Goal: Task Accomplishment & Management: Manage account settings

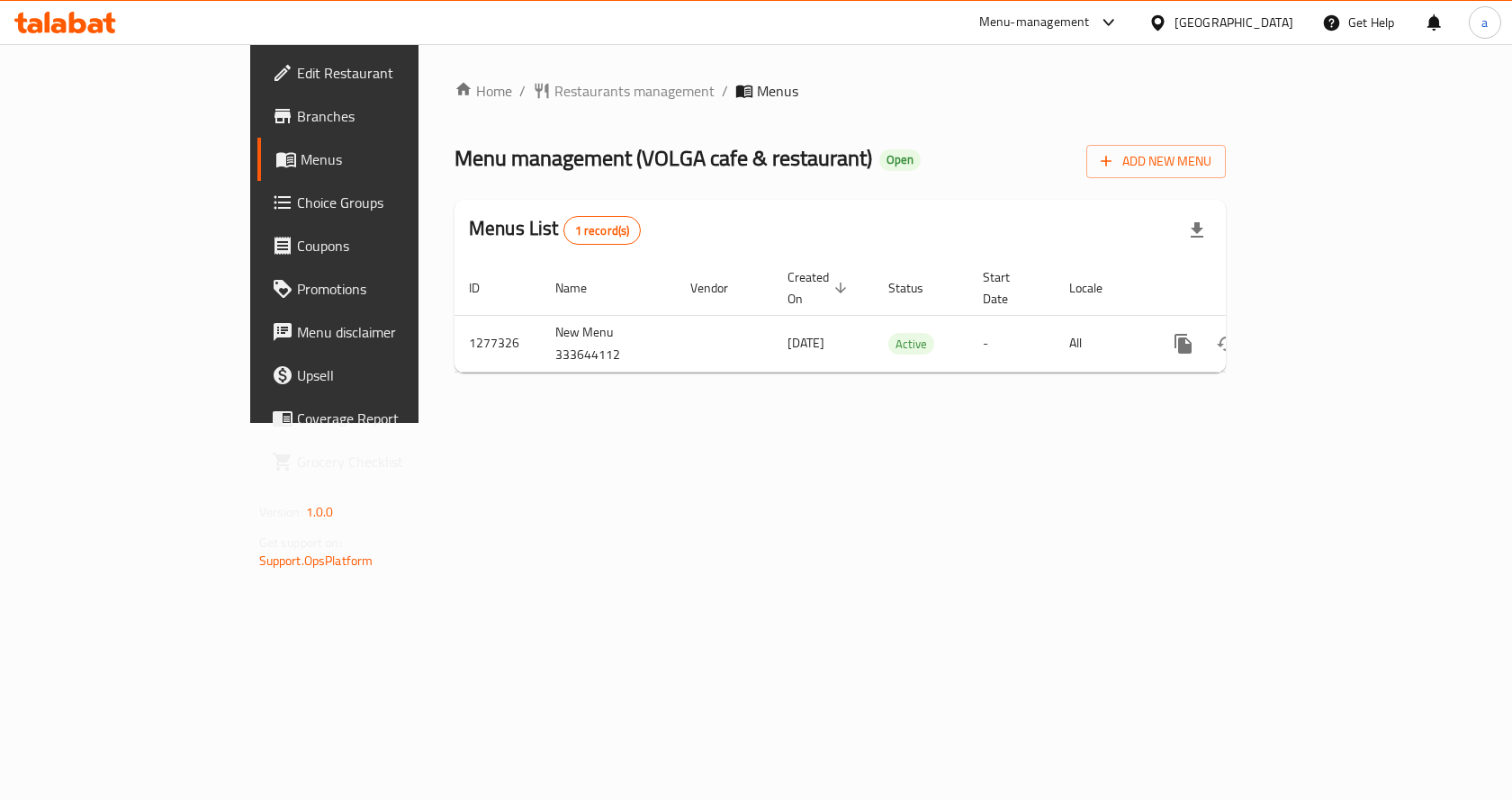
click at [297, 192] on span "Choice Groups" at bounding box center [393, 202] width 192 height 22
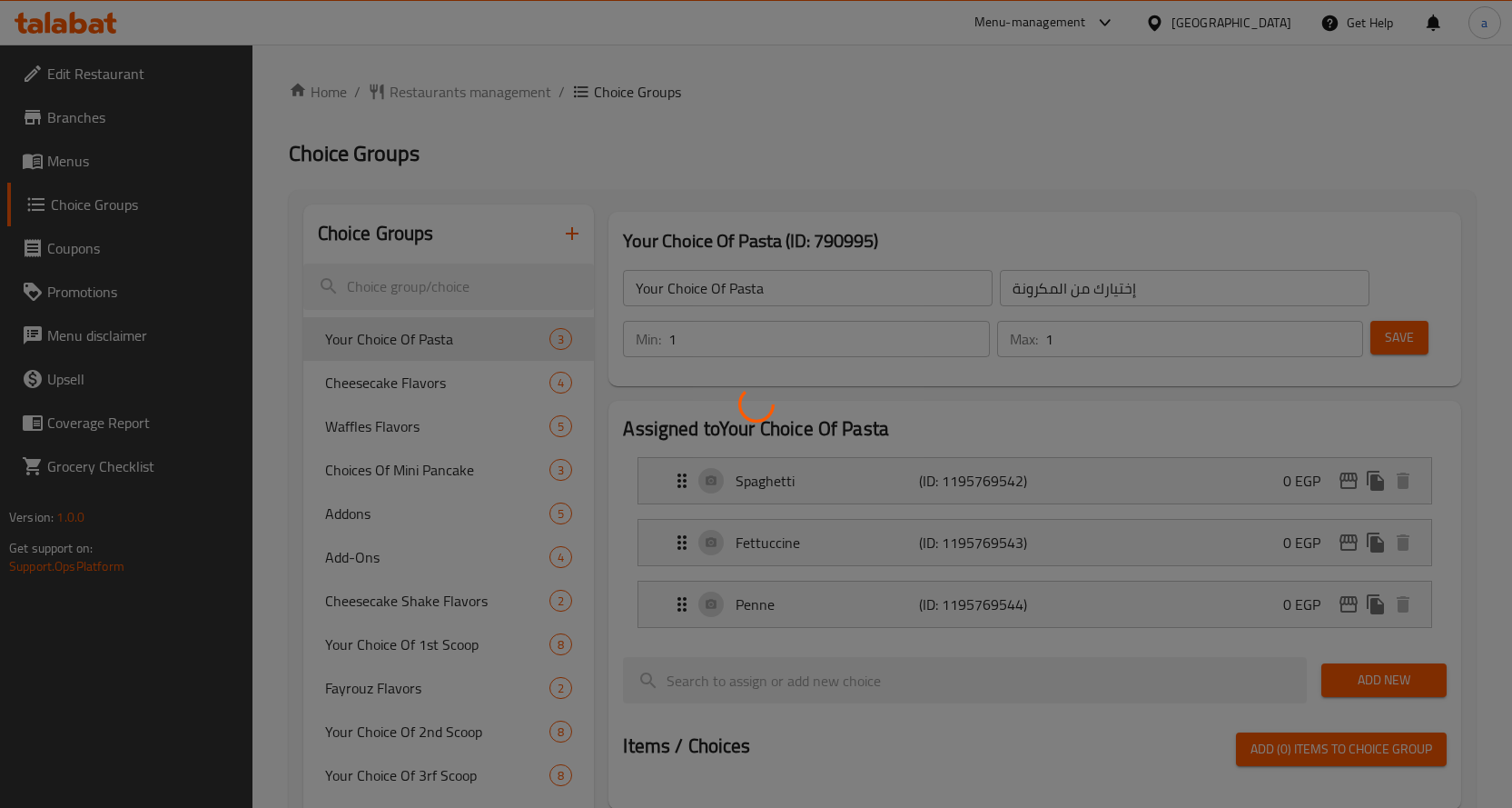
click at [967, 102] on div at bounding box center [756, 404] width 1512 height 808
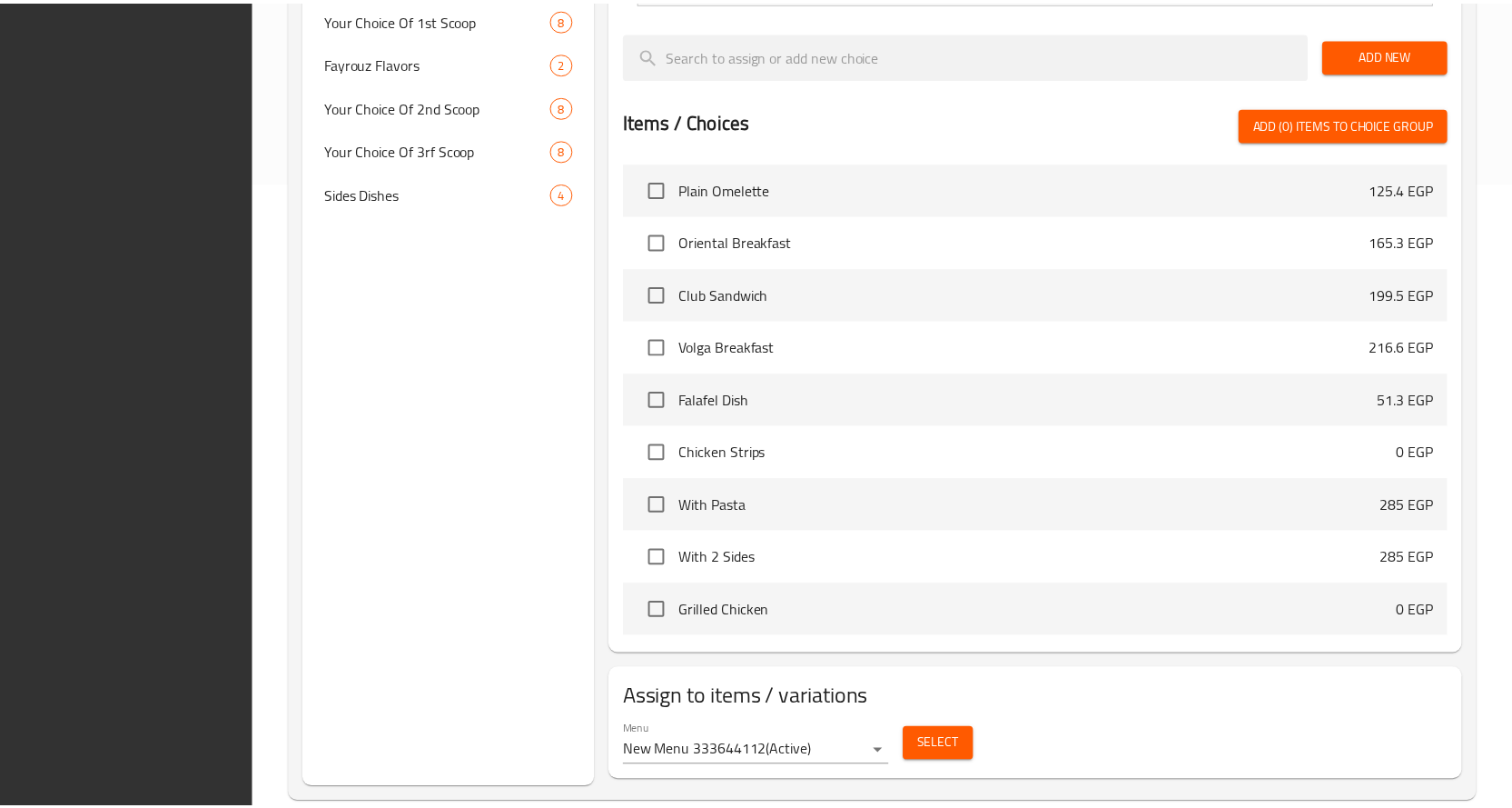
scroll to position [657, 0]
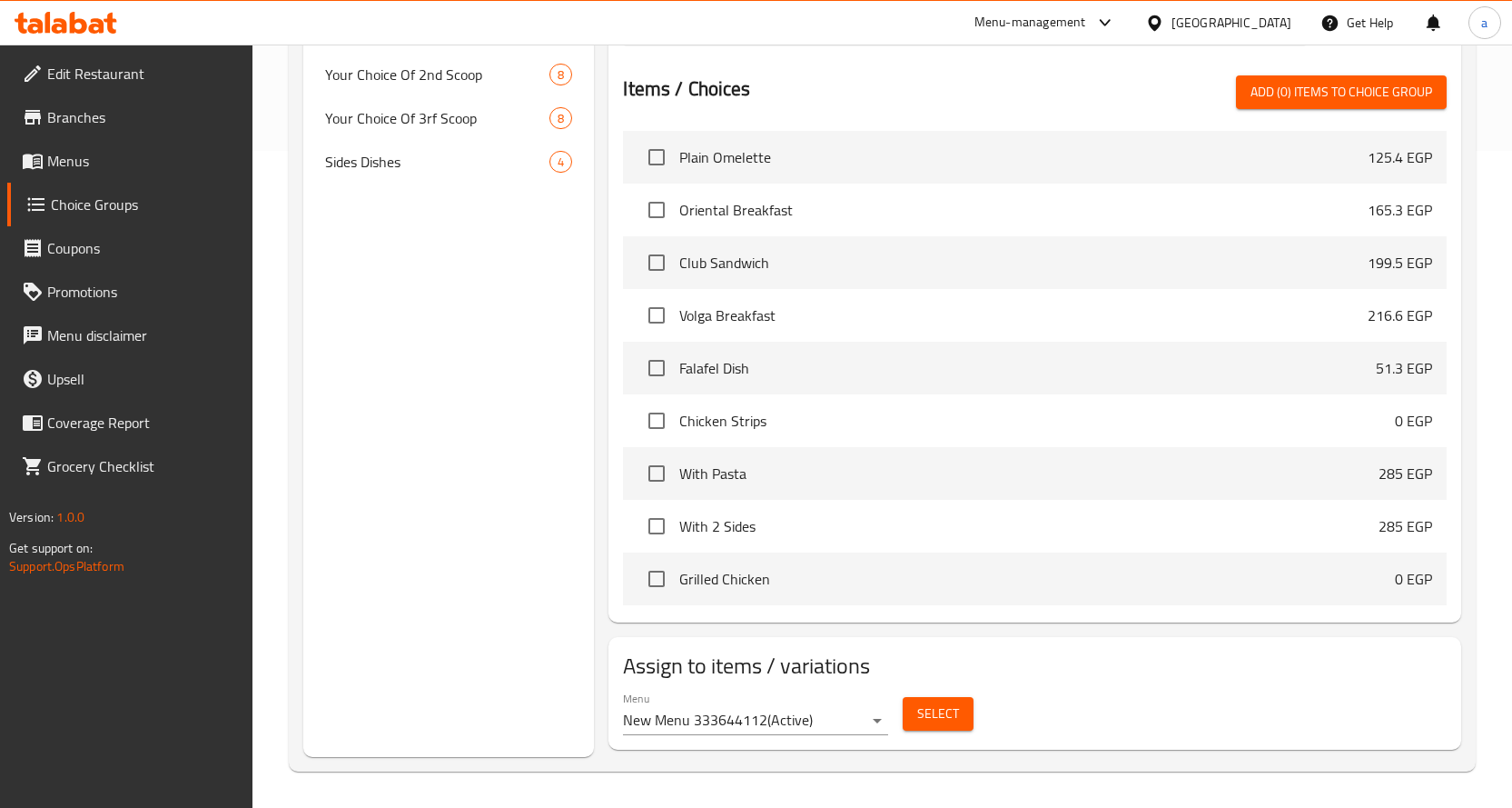
click at [466, 529] on div "Choice Groups Your Choice Of Pasta 3 Cheesecake Flavors 4 Waffles Flavors 5 Cho…" at bounding box center [449, 152] width 291 height 1209
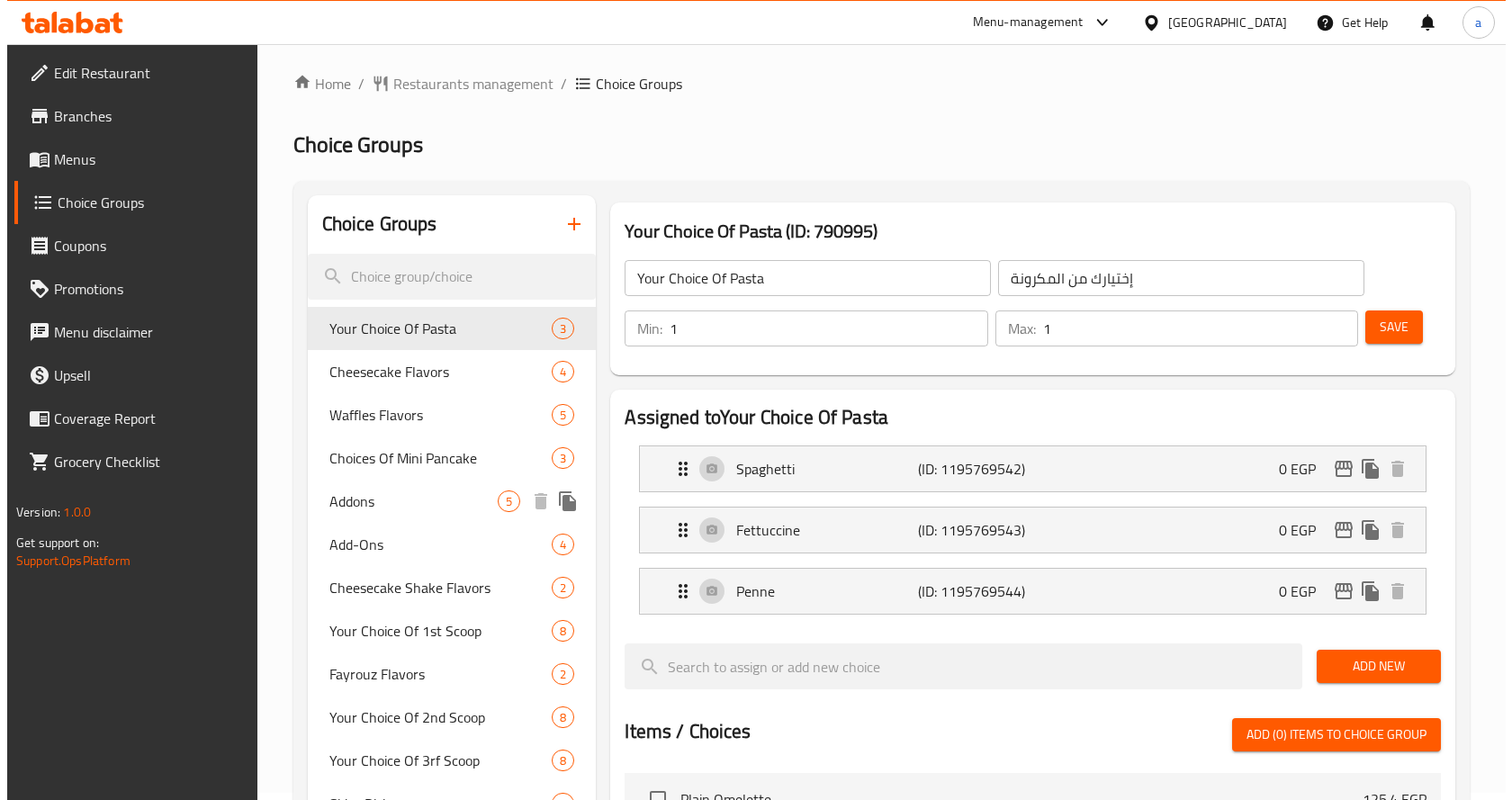
scroll to position [0, 0]
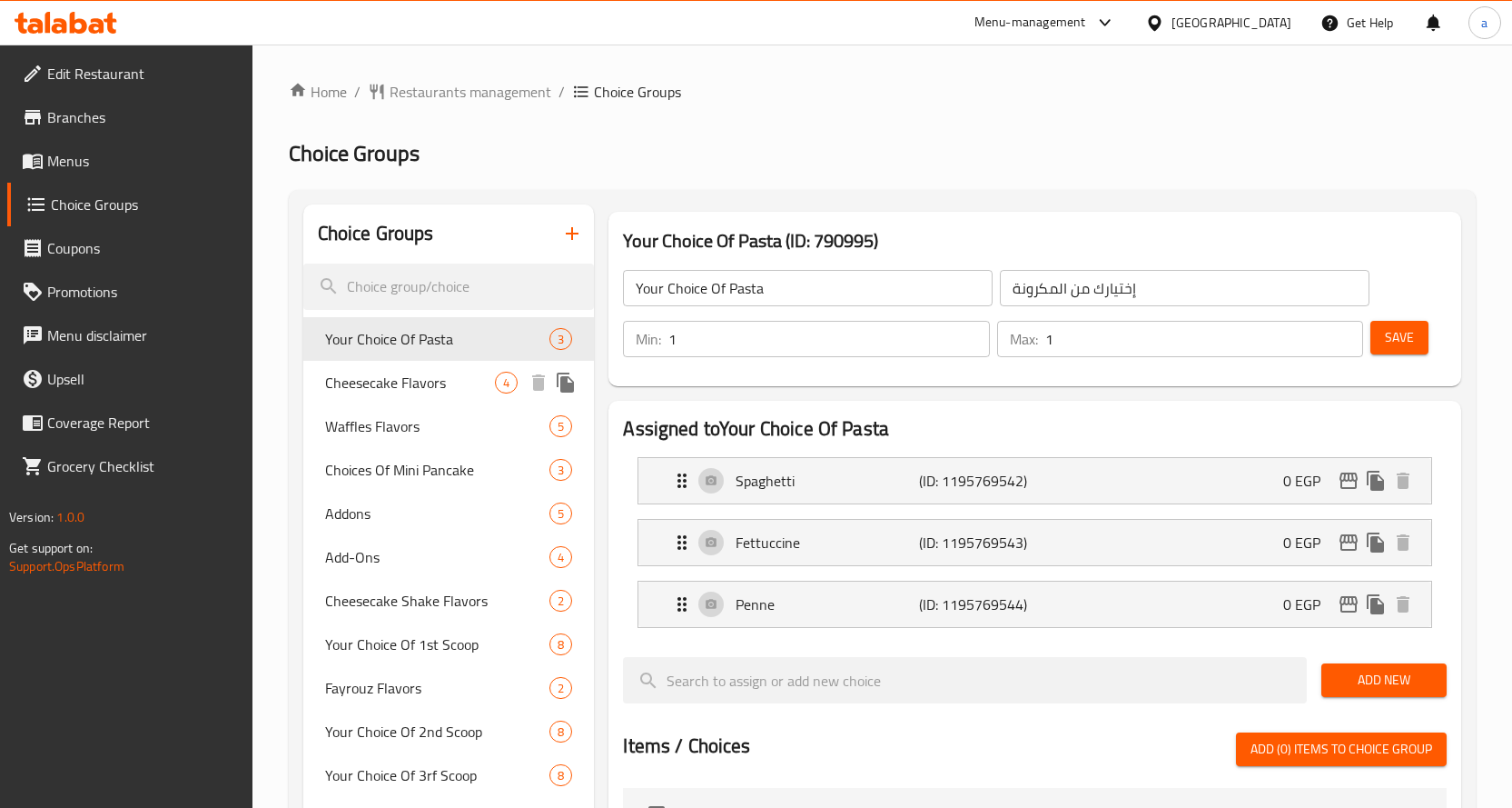
click at [436, 393] on span "Cheesecake Flavors" at bounding box center [410, 382] width 171 height 22
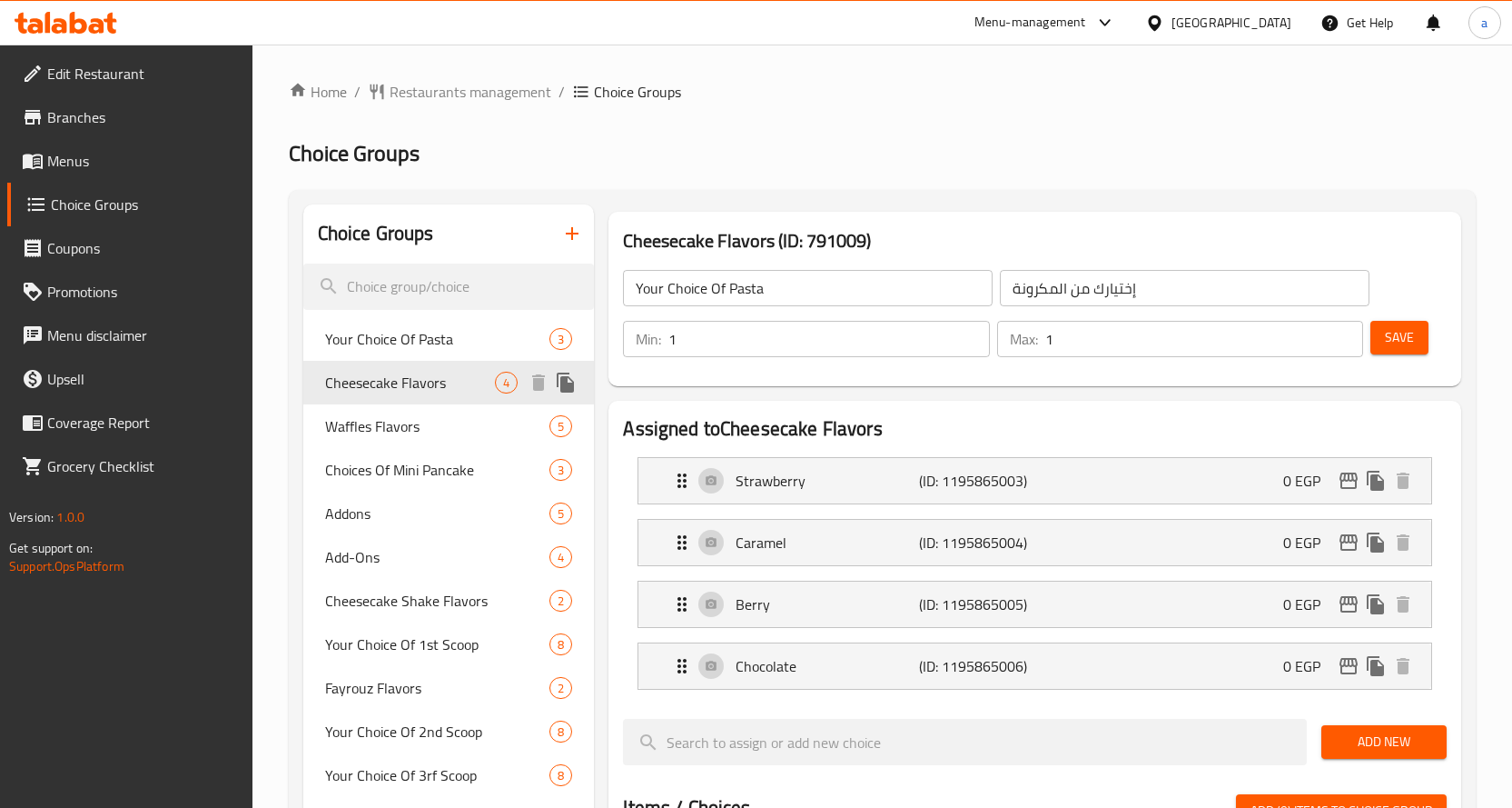
type input "Cheesecake Flavors"
type input "نكهات التشيز كيك"
click at [839, 148] on h2 "Choice Groups" at bounding box center [883, 153] width 1187 height 29
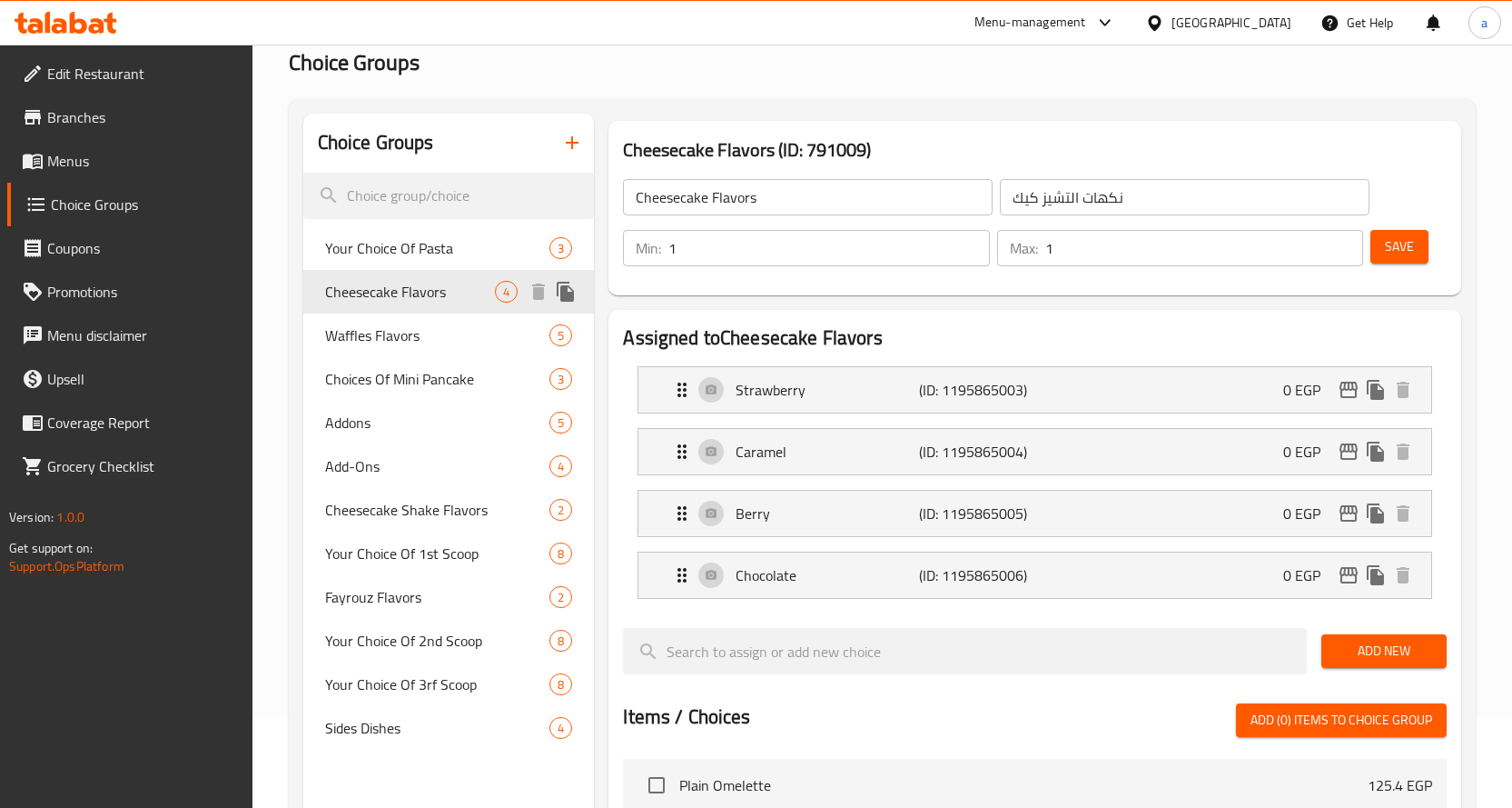
scroll to position [83, 0]
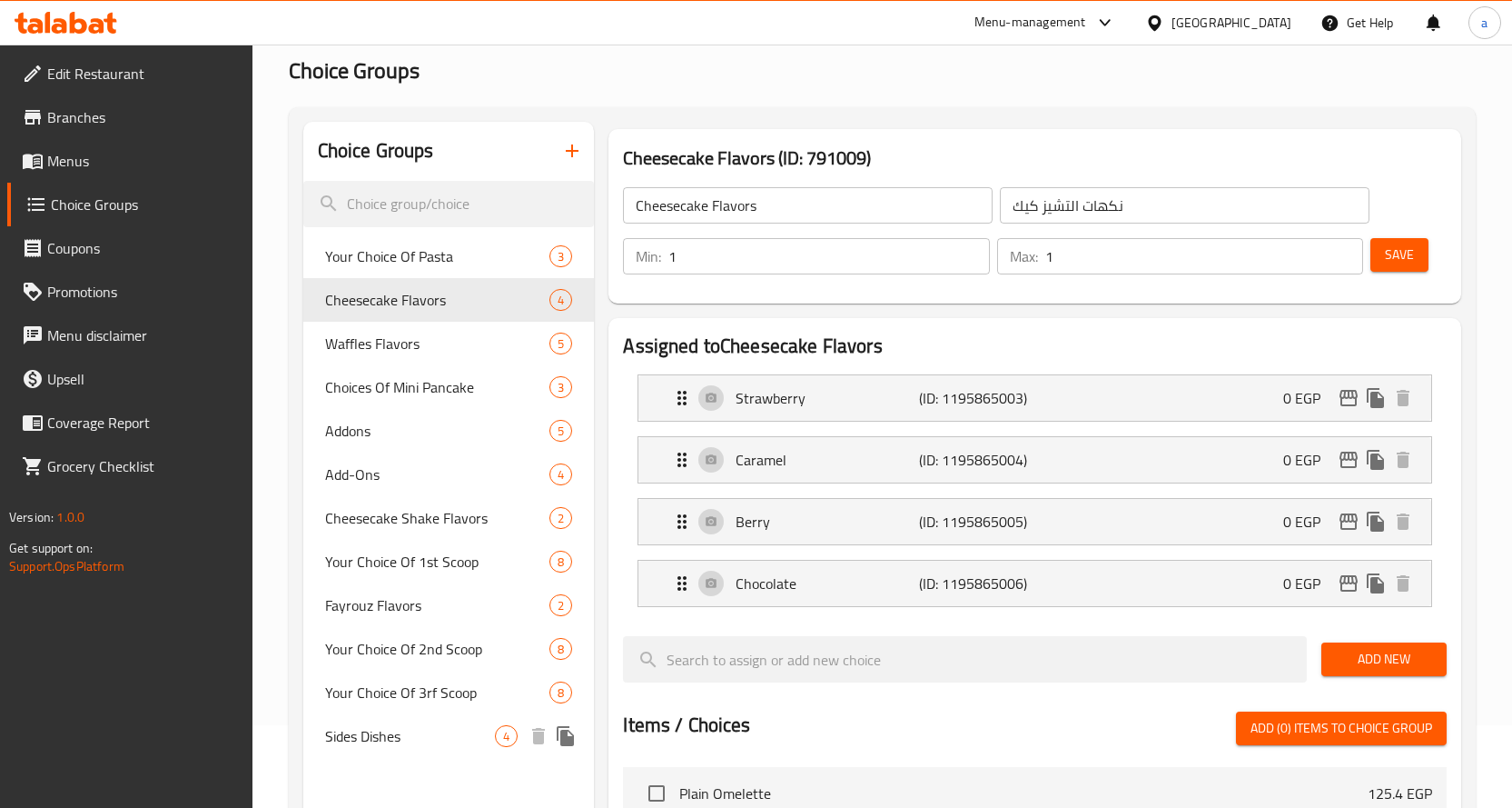
drag, startPoint x: 398, startPoint y: 733, endPoint x: 683, endPoint y: 630, distance: 303.0
click at [398, 733] on span "Sides Dishes" at bounding box center [410, 736] width 171 height 22
type input "Sides Dishes"
type input "الاطباق الجانبية"
type input "2"
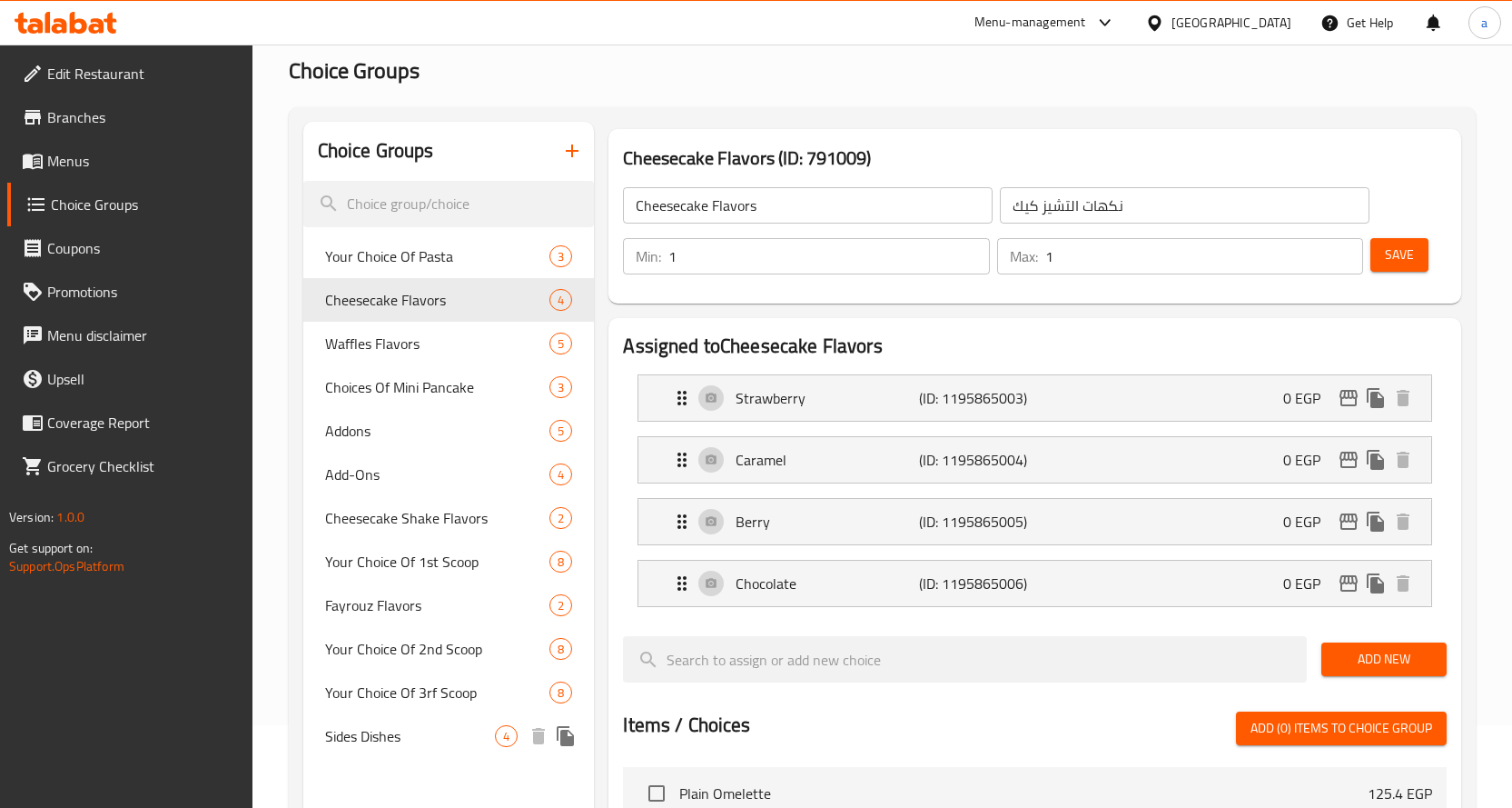
type input "2"
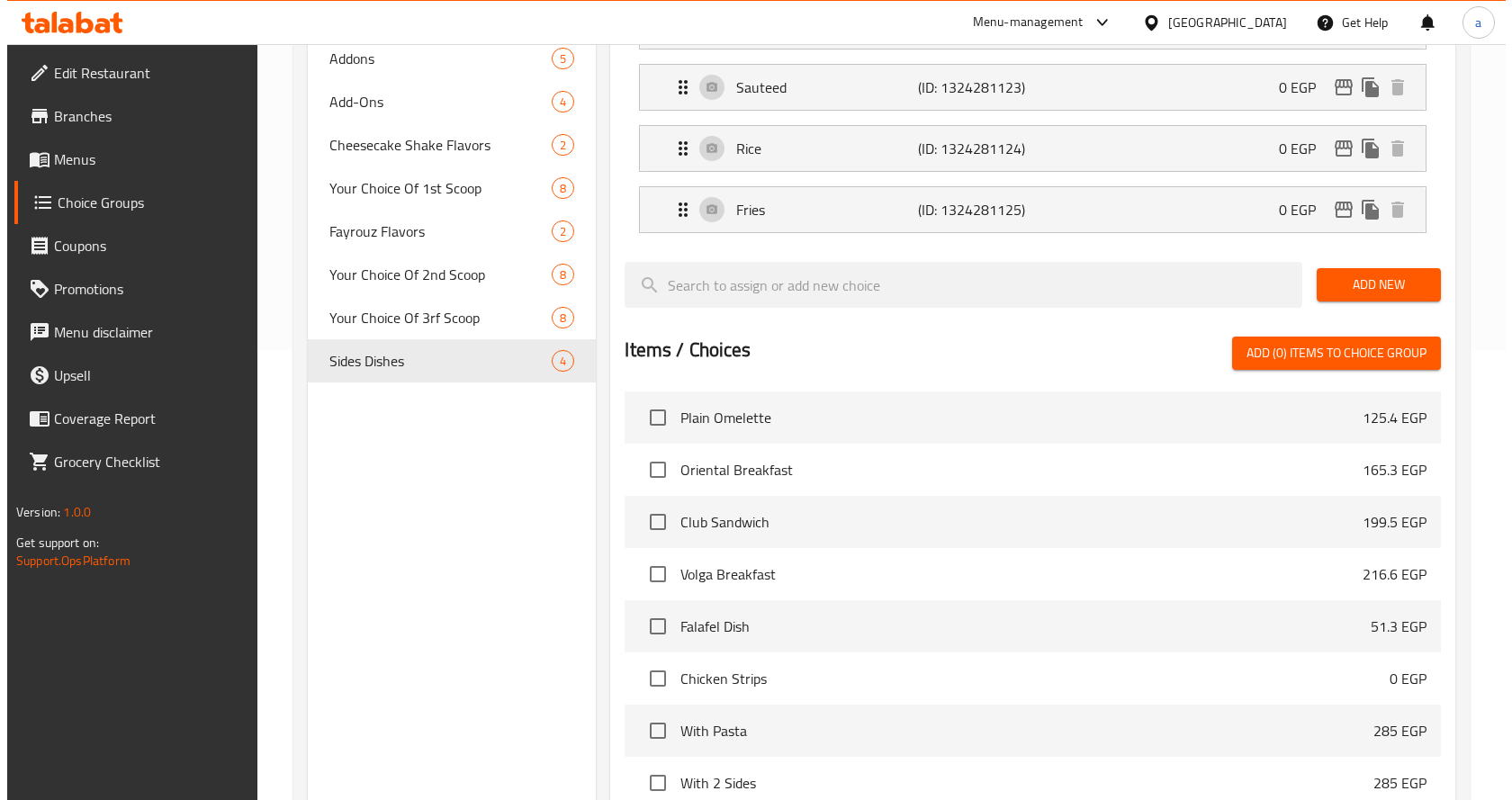
scroll to position [0, 0]
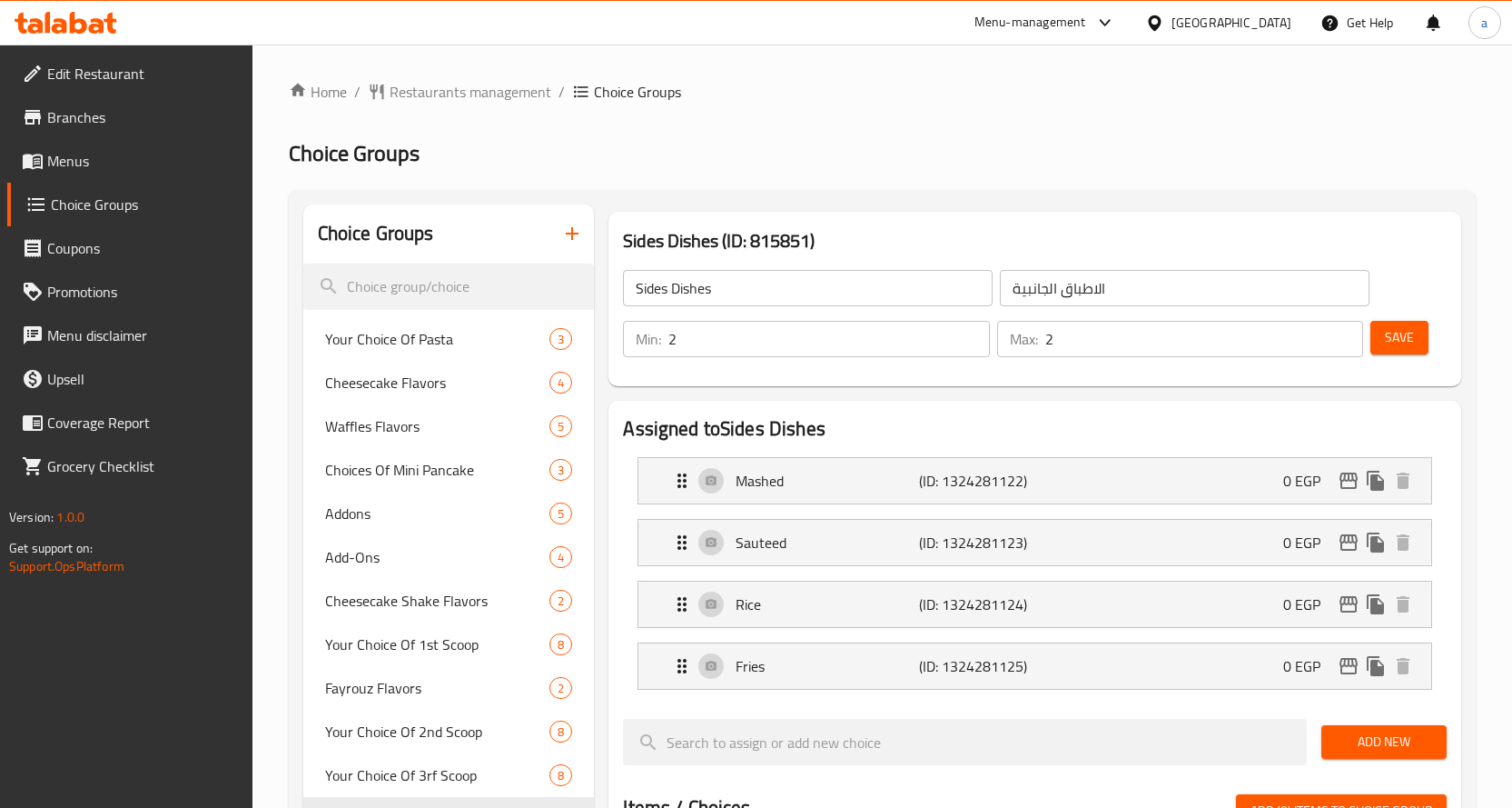
click at [887, 182] on div "Home / Restaurants management / Choice Groups Choice Groups Choice Groups Your …" at bounding box center [883, 785] width 1187 height 1409
click at [428, 355] on div "Your Choice Of Pasta 3" at bounding box center [449, 338] width 291 height 43
type input "Your Choice Of Pasta"
type input "إختيارك من المكرونة"
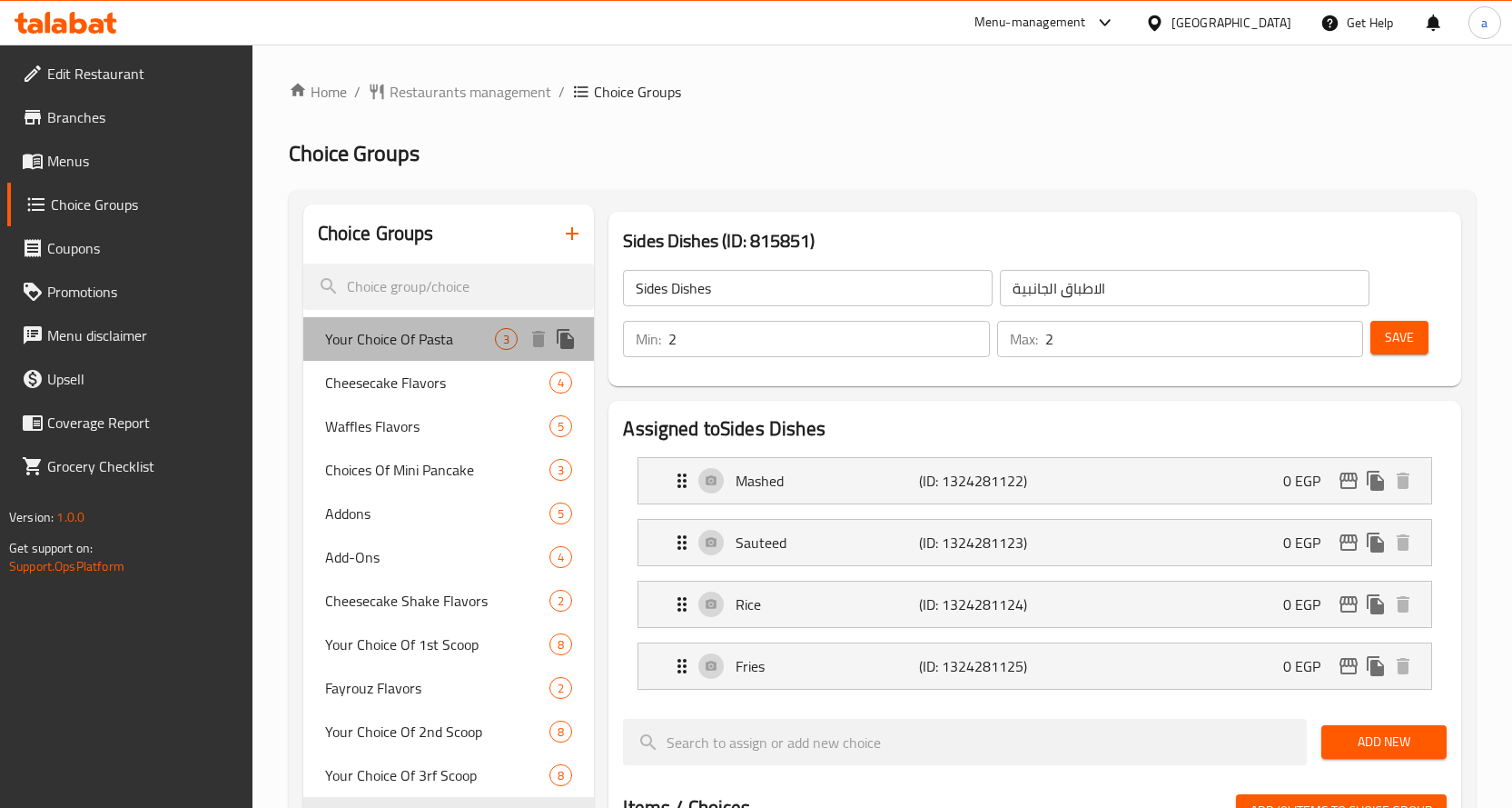
type input "1"
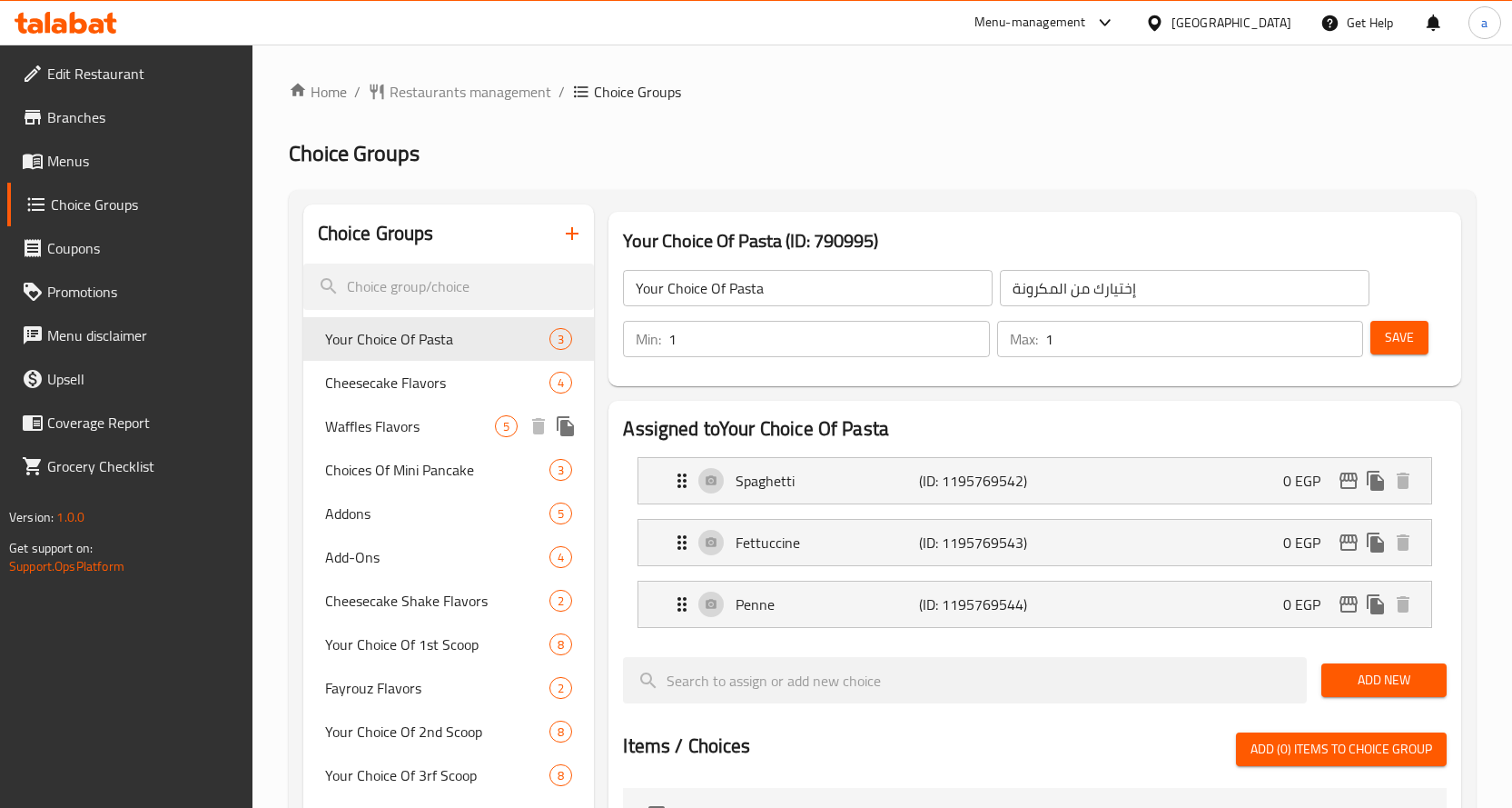
scroll to position [545, 0]
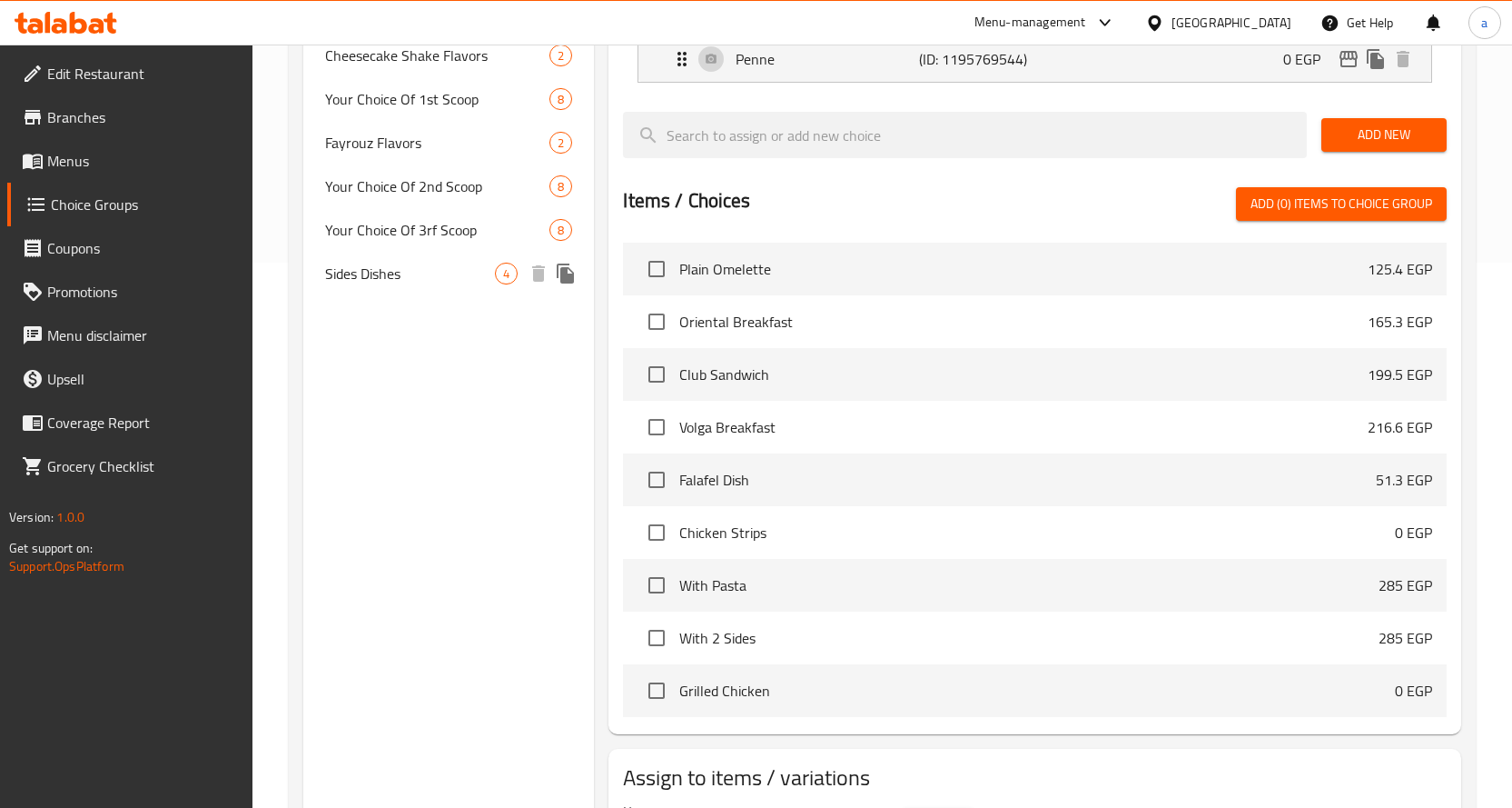
click at [401, 279] on span "Sides Dishes" at bounding box center [410, 273] width 171 height 22
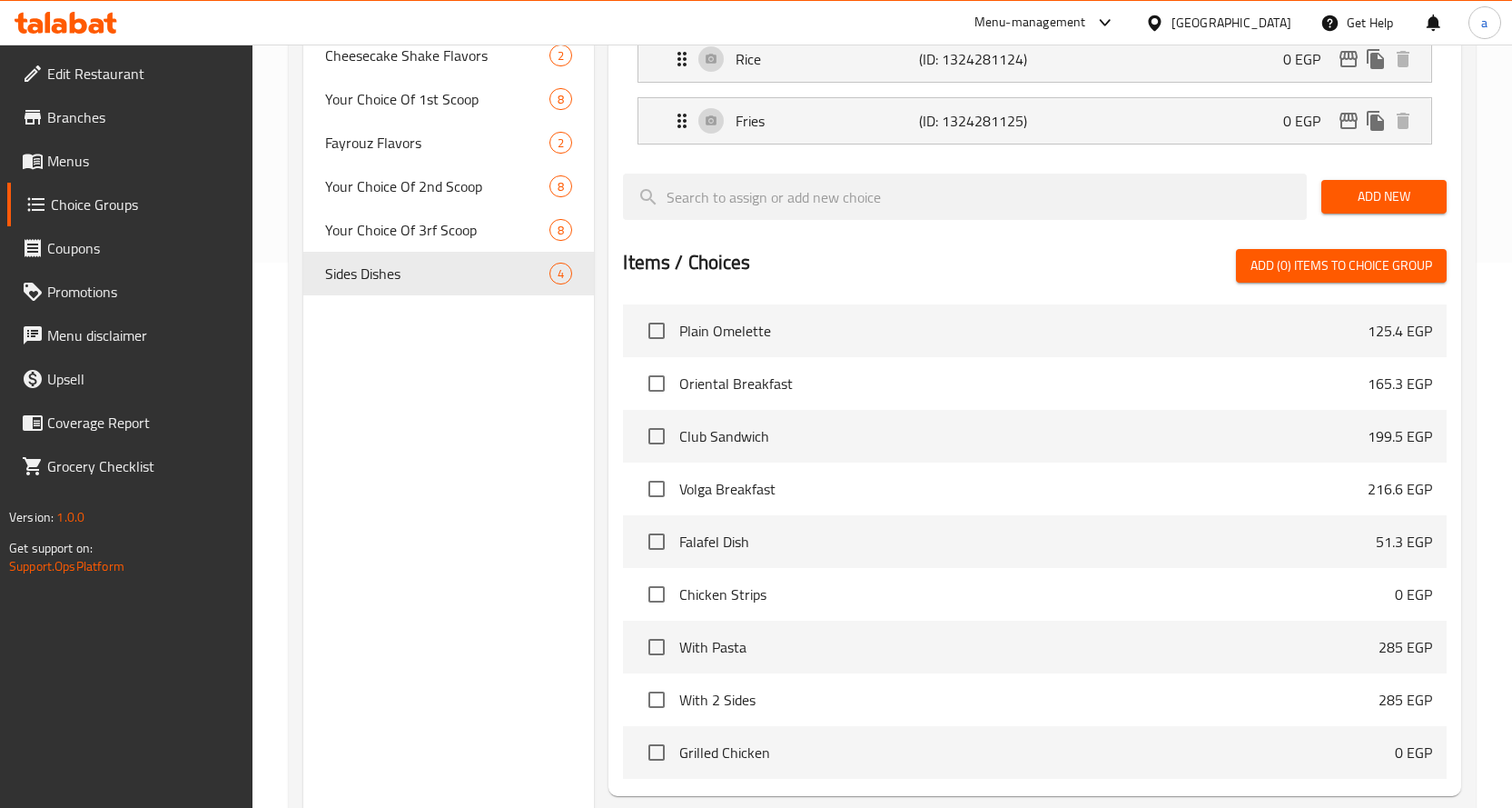
type input "Sides Dishes"
type input "الاطباق الجانبية"
type input "2"
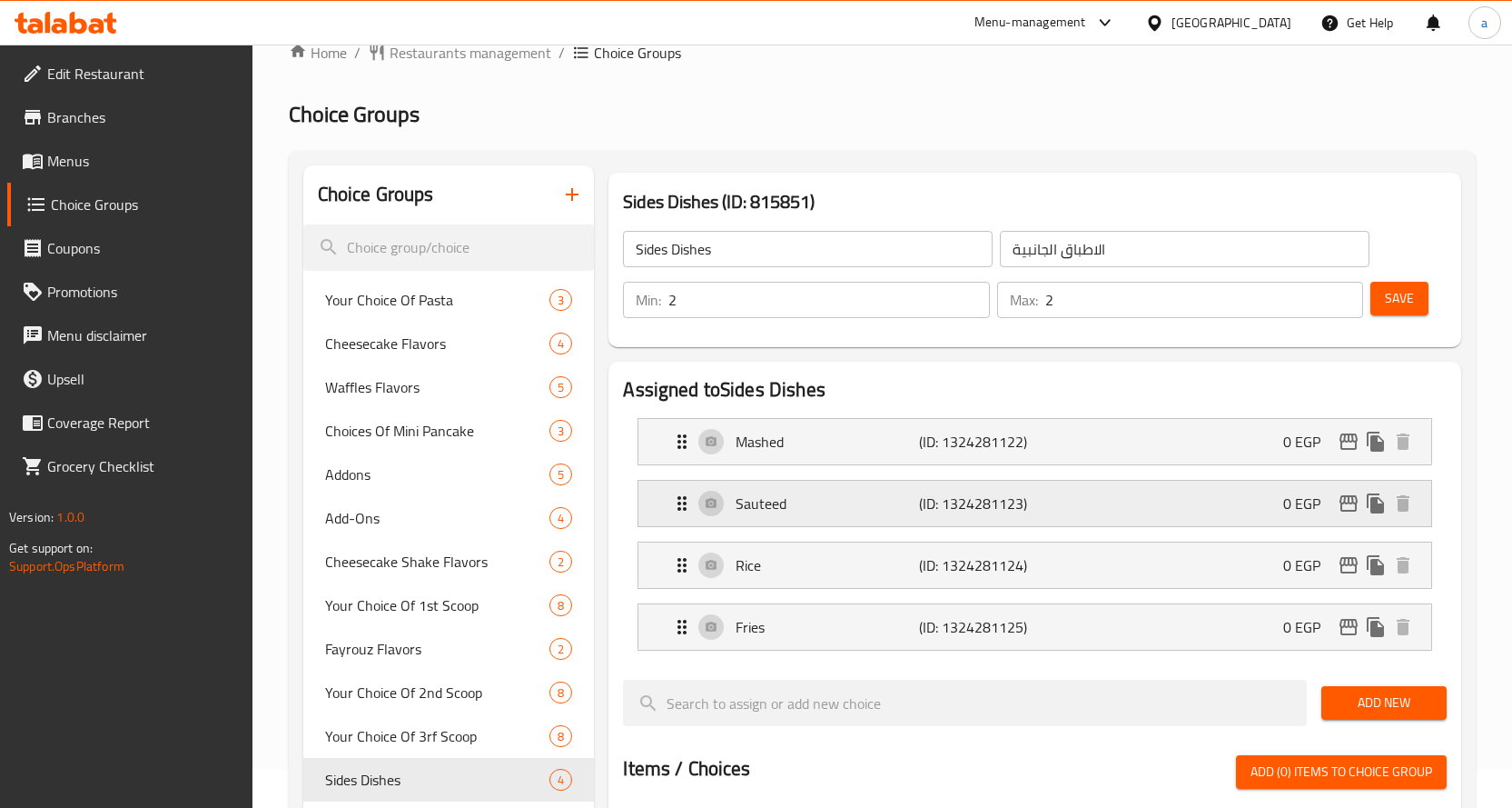
scroll to position [0, 0]
